Goal: Task Accomplishment & Management: Complete application form

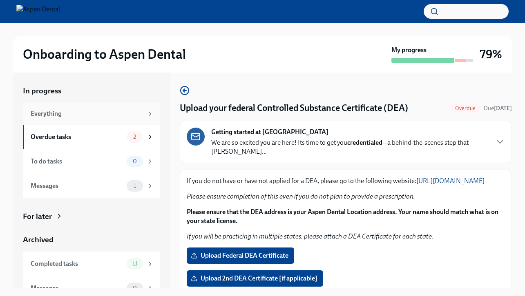
scroll to position [88, 0]
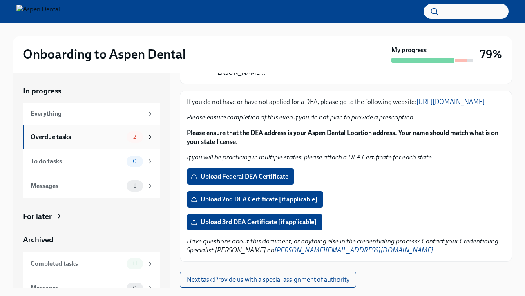
click at [94, 137] on div "Overdue tasks" at bounding box center [77, 137] width 93 height 9
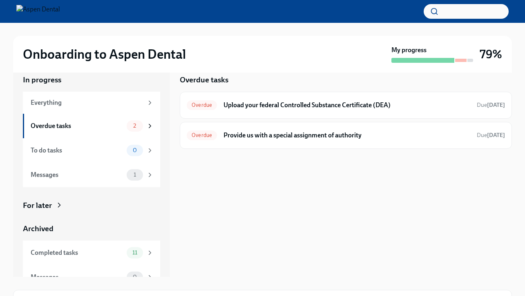
scroll to position [17, 0]
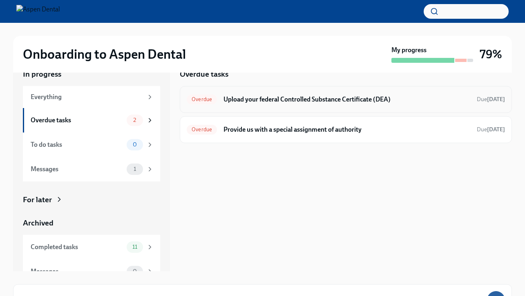
click at [306, 104] on h6 "Upload your federal Controlled Substance Certificate (DEA)" at bounding box center [346, 99] width 247 height 9
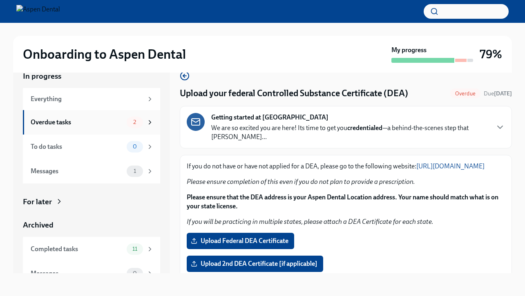
click at [142, 121] on div "2" at bounding box center [135, 122] width 16 height 11
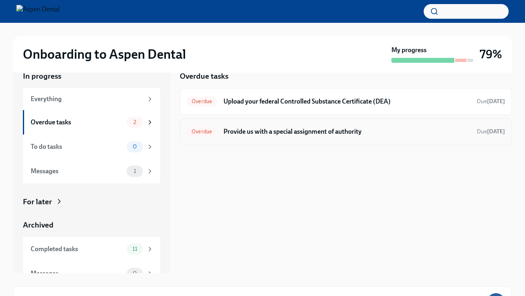
click at [290, 130] on h6 "Provide us with a special assignment of authority" at bounding box center [346, 131] width 247 height 9
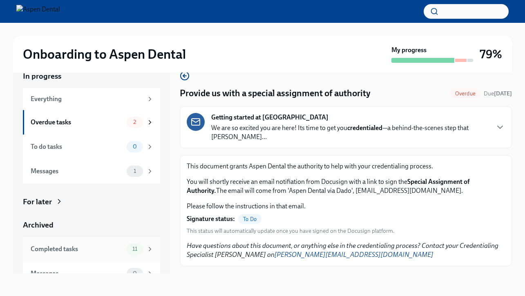
click at [148, 250] on icon at bounding box center [149, 249] width 7 height 7
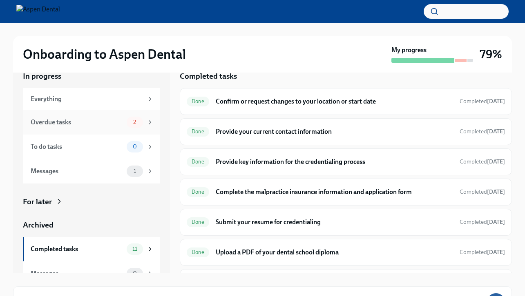
click at [145, 122] on div "2" at bounding box center [140, 122] width 27 height 11
